Goal: Task Accomplishment & Management: Use online tool/utility

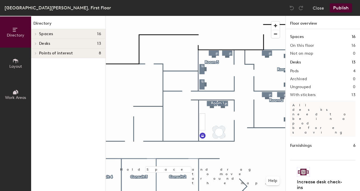
click at [45, 43] on span "Desks" at bounding box center [44, 43] width 11 height 5
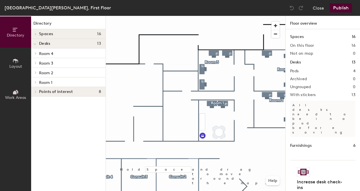
click at [56, 81] on p "Room 1" at bounding box center [70, 81] width 62 height 7
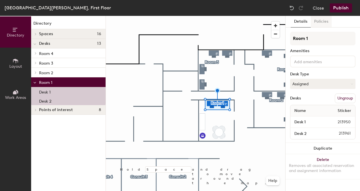
click at [320, 17] on button "Policies" at bounding box center [321, 22] width 21 height 12
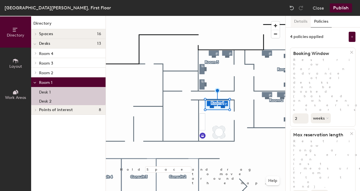
click at [298, 21] on button "Details" at bounding box center [301, 22] width 20 height 12
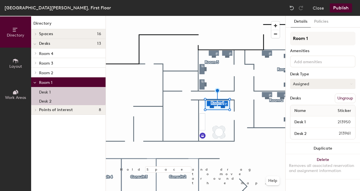
click at [304, 82] on button "Assigned" at bounding box center [322, 84] width 65 height 10
click at [304, 117] on div "Hoteled" at bounding box center [318, 118] width 57 height 8
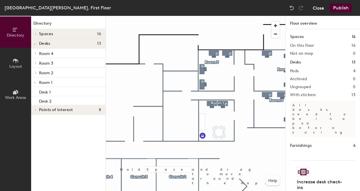
click at [319, 6] on button "Close" at bounding box center [318, 7] width 11 height 9
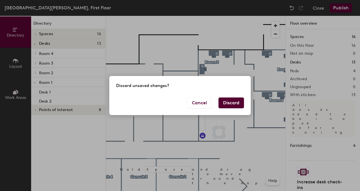
click at [223, 103] on button "Discard" at bounding box center [230, 102] width 25 height 11
